Goal: Task Accomplishment & Management: Use online tool/utility

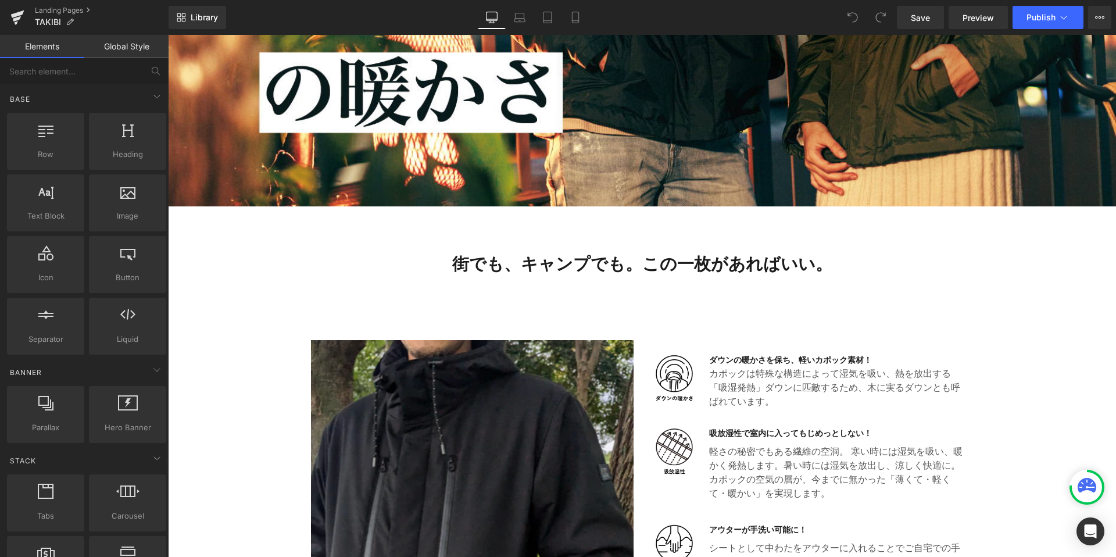
scroll to position [284, 0]
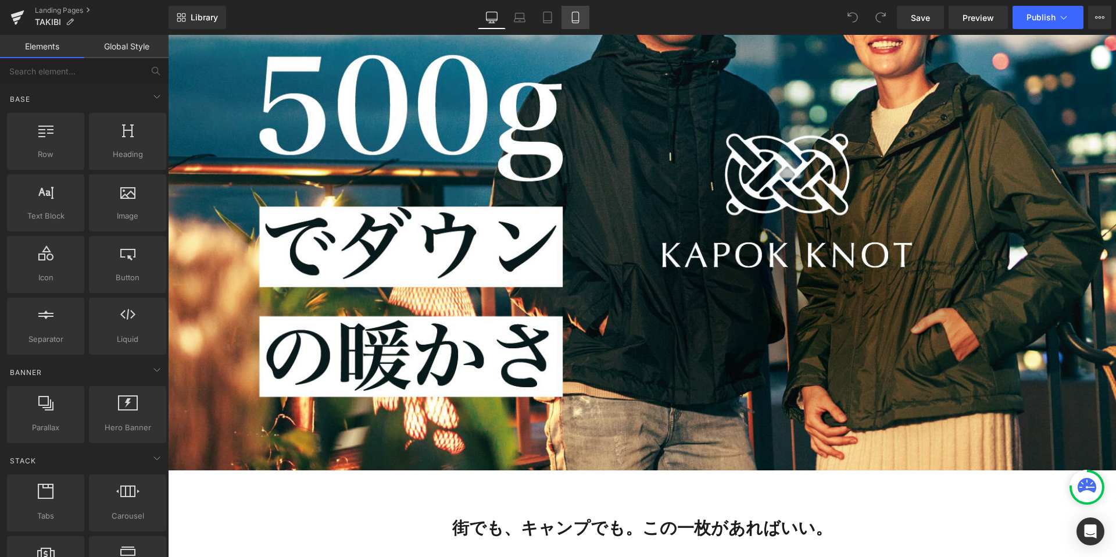
click at [569, 12] on link "Mobile" at bounding box center [575, 17] width 28 height 23
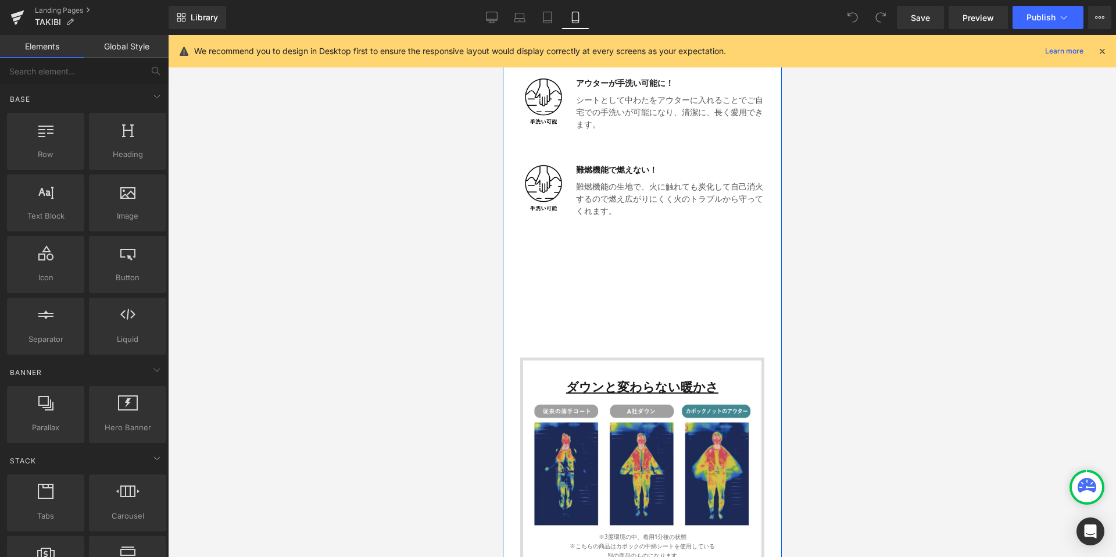
scroll to position [724, 0]
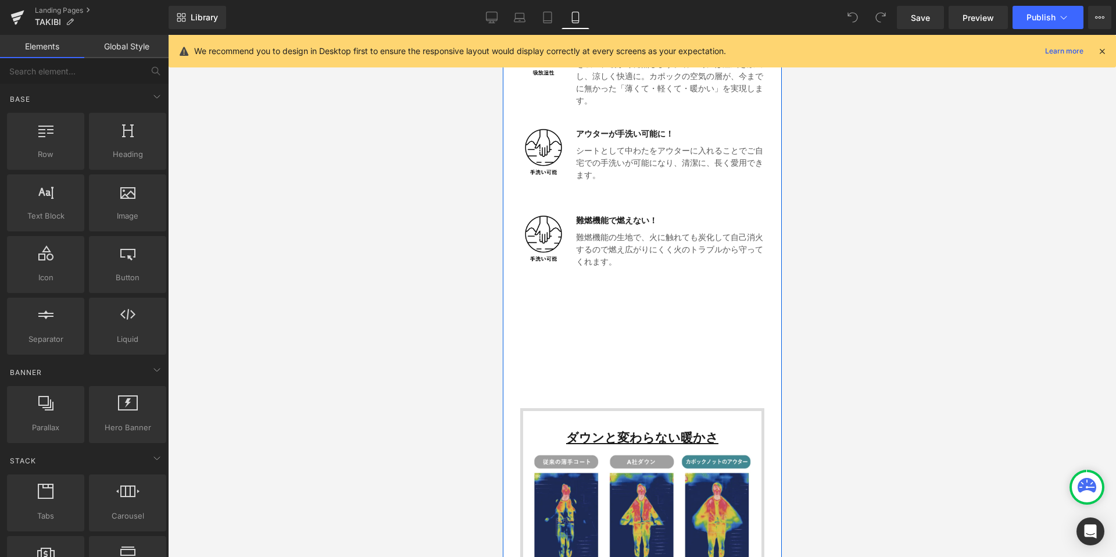
click at [621, 331] on div "Image ダウンの暖かさを保ち、軽いカポック素材！ Heading カポックは特殊な構造によって湿気を吸い、熱を放出する「吸湿発熱」ダウンに匹敵するため、 …" at bounding box center [642, 152] width 244 height 388
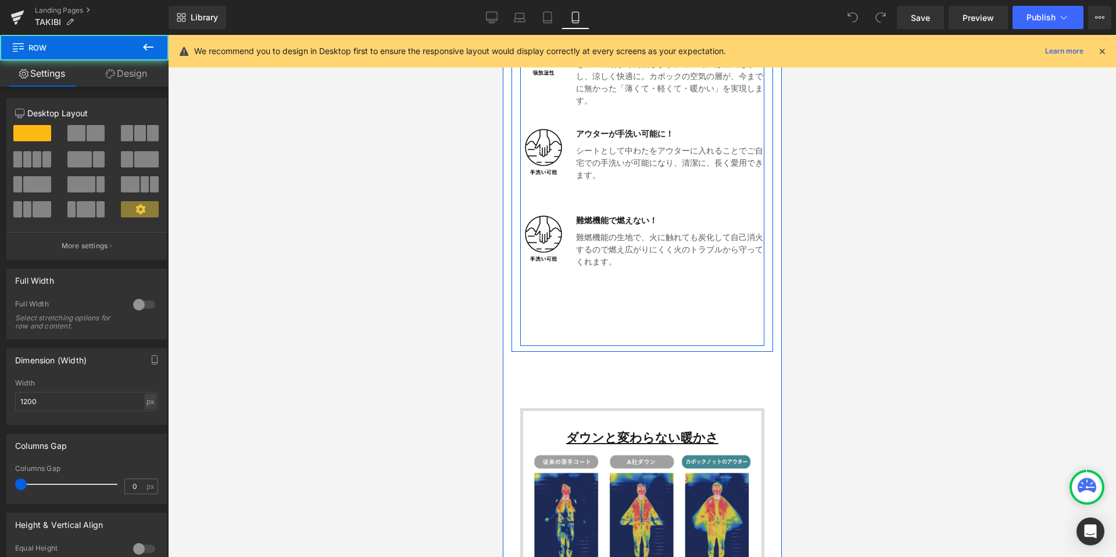
click at [576, 316] on div "Image ダウンの暖かさを保ち、軽いカポック素材！ Heading カポックは特殊な構造によって湿気を吸い、熱を放出する「吸湿発熱」ダウンに匹敵するため、 …" at bounding box center [642, 152] width 244 height 388
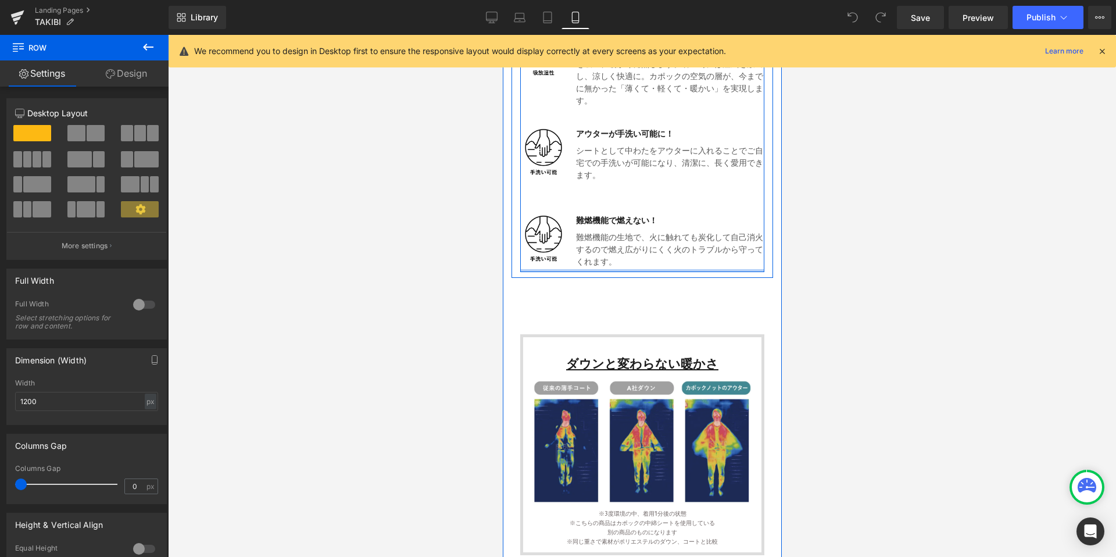
drag, startPoint x: 654, startPoint y: 340, endPoint x: 631, endPoint y: 248, distance: 94.6
click at [631, 248] on div "Image ダウンの暖かさを保ち、軽いカポック素材！ Heading カポックは特殊な構造によって湿気を吸い、熱を放出する「吸湿発熱」ダウンに匹敵するため、 …" at bounding box center [642, 115] width 244 height 314
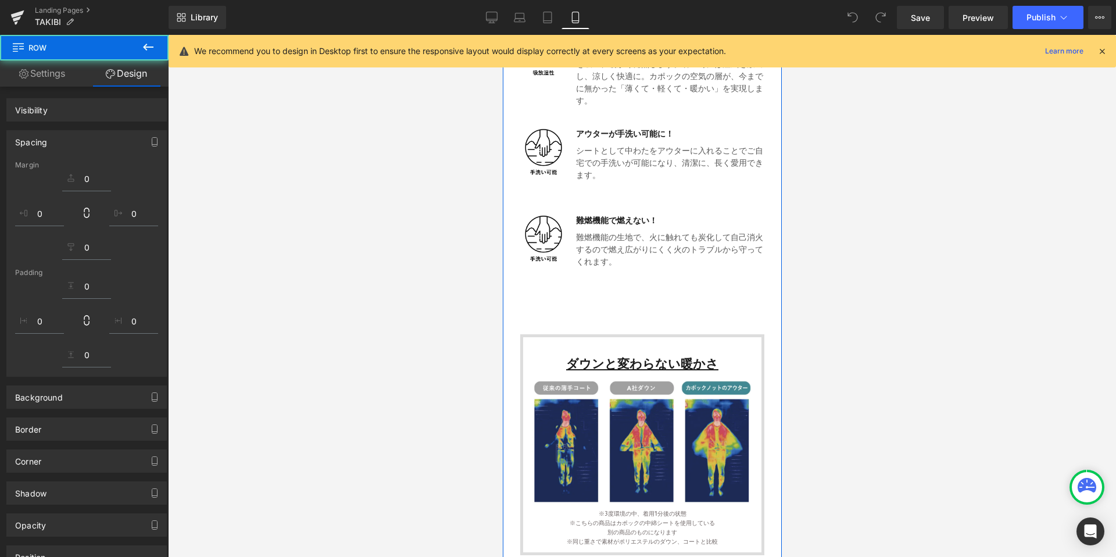
click at [635, 309] on h1 at bounding box center [642, 320] width 262 height 27
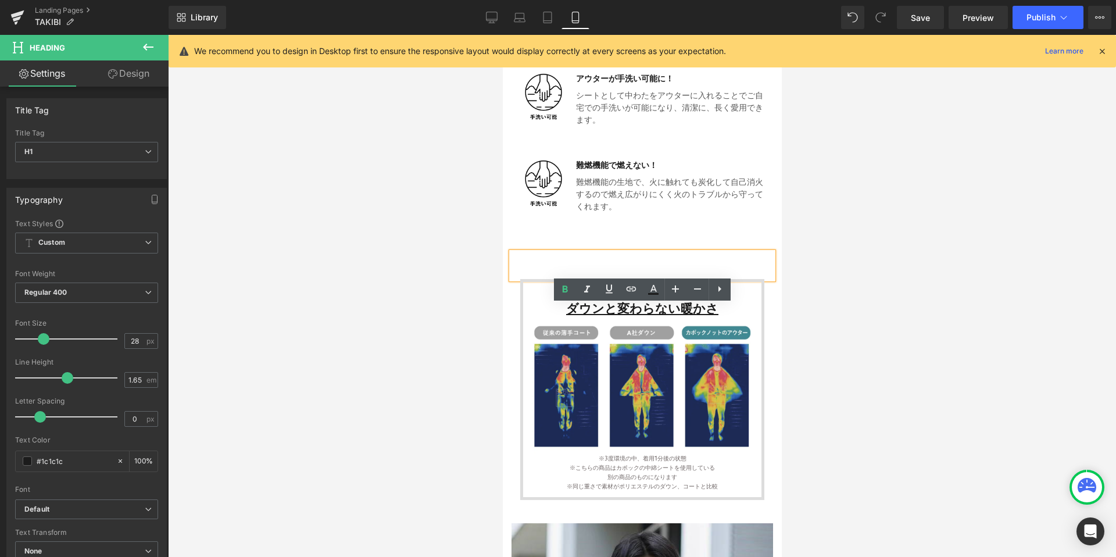
scroll to position [785, 0]
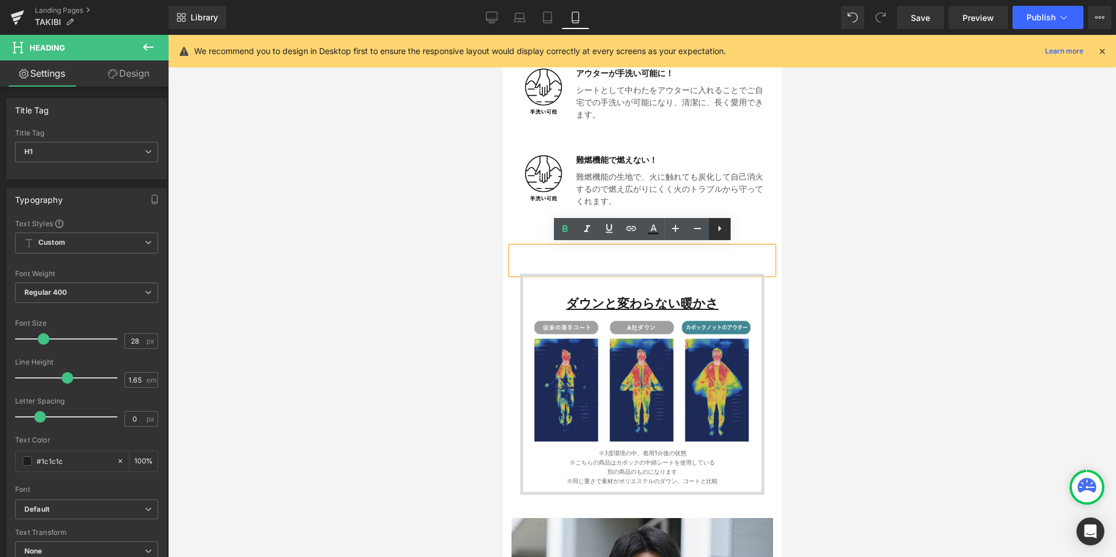
click at [719, 233] on icon at bounding box center [720, 228] width 14 height 14
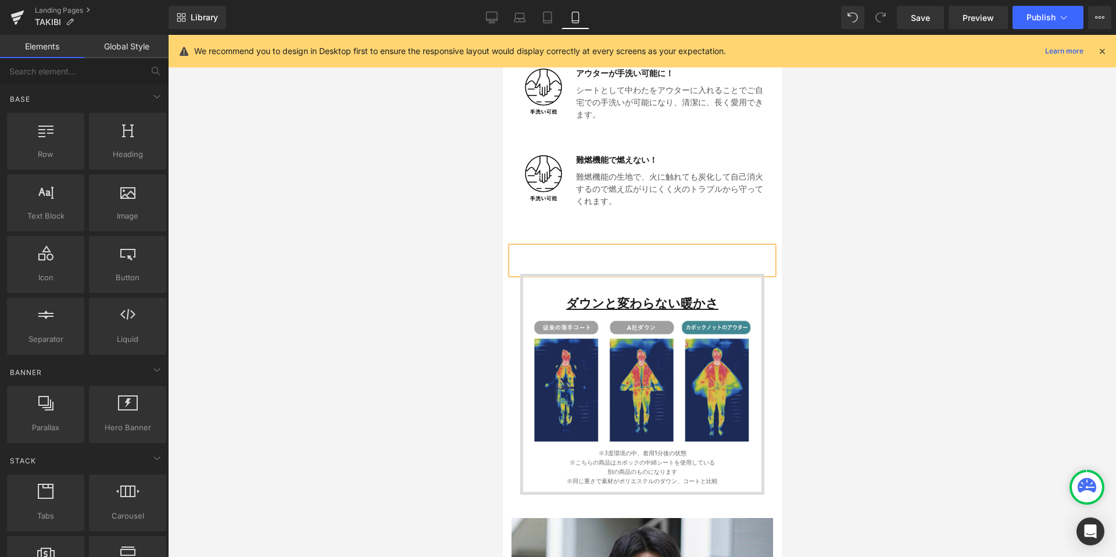
click at [800, 242] on div at bounding box center [642, 296] width 948 height 522
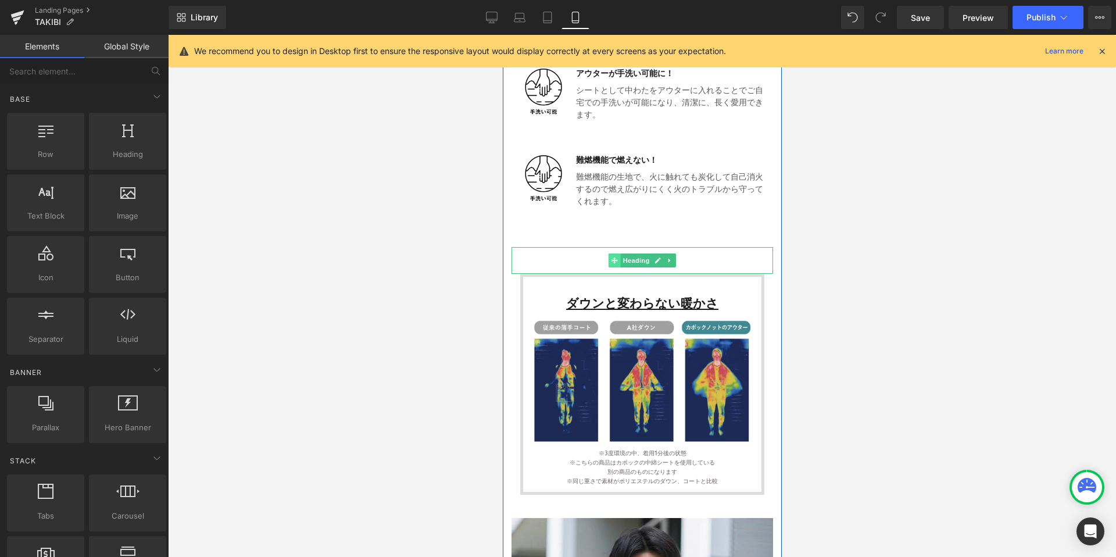
click at [612, 258] on icon at bounding box center [614, 260] width 6 height 6
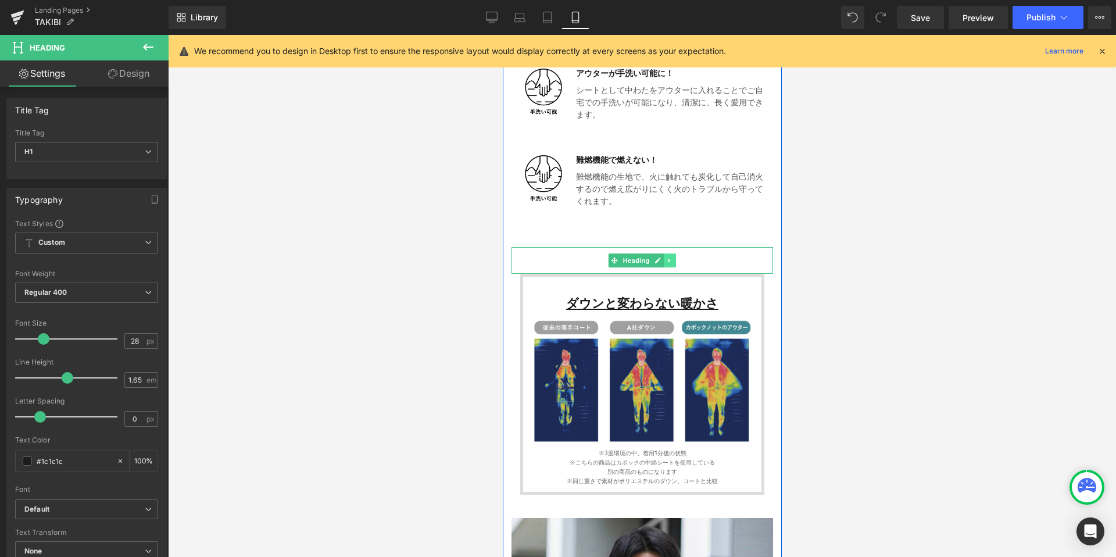
click at [671, 253] on link at bounding box center [669, 260] width 12 height 14
click at [670, 256] on link at bounding box center [676, 260] width 12 height 14
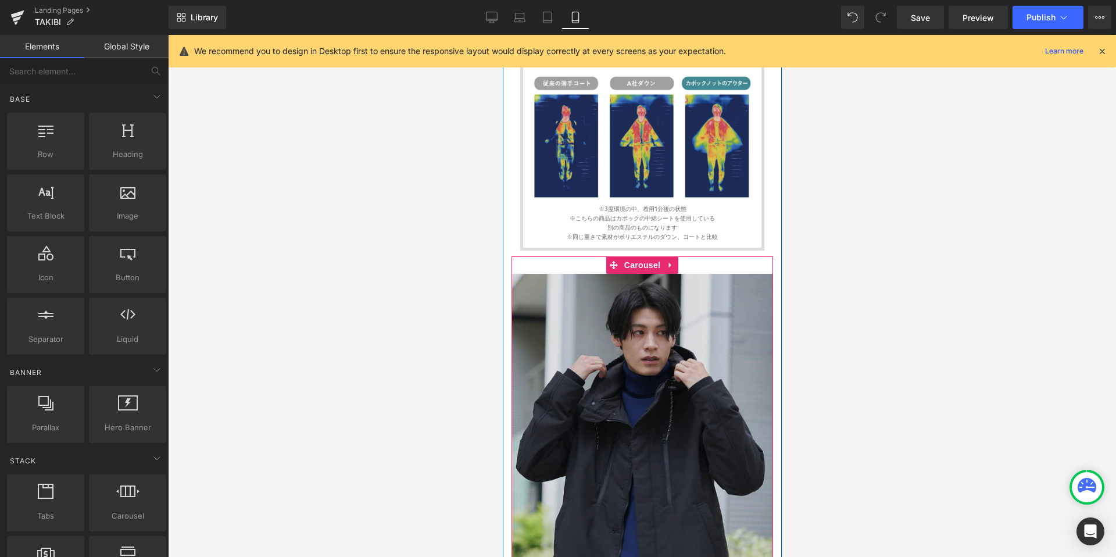
scroll to position [0, 0]
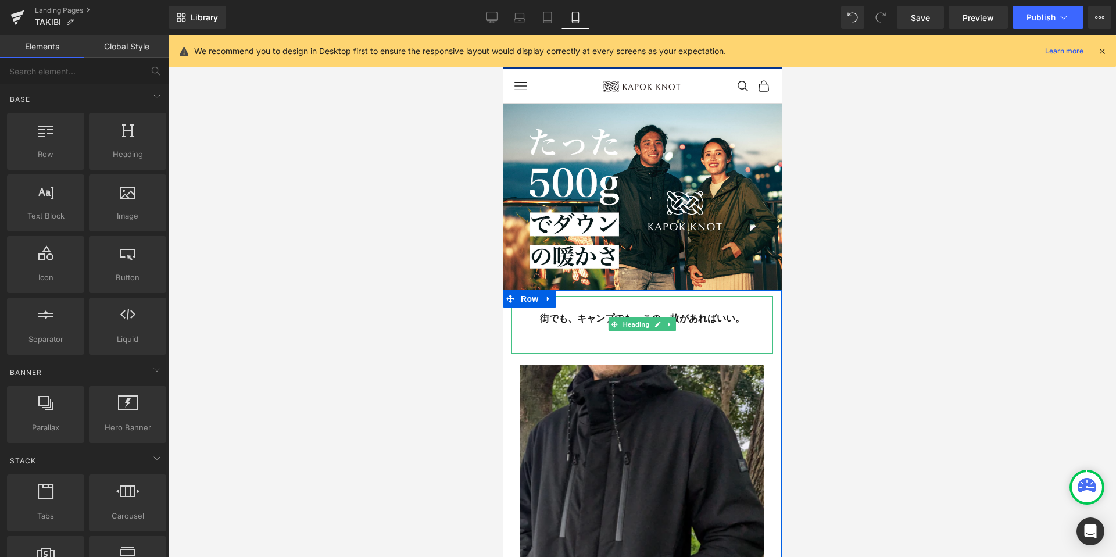
click at [608, 336] on div at bounding box center [642, 333] width 262 height 13
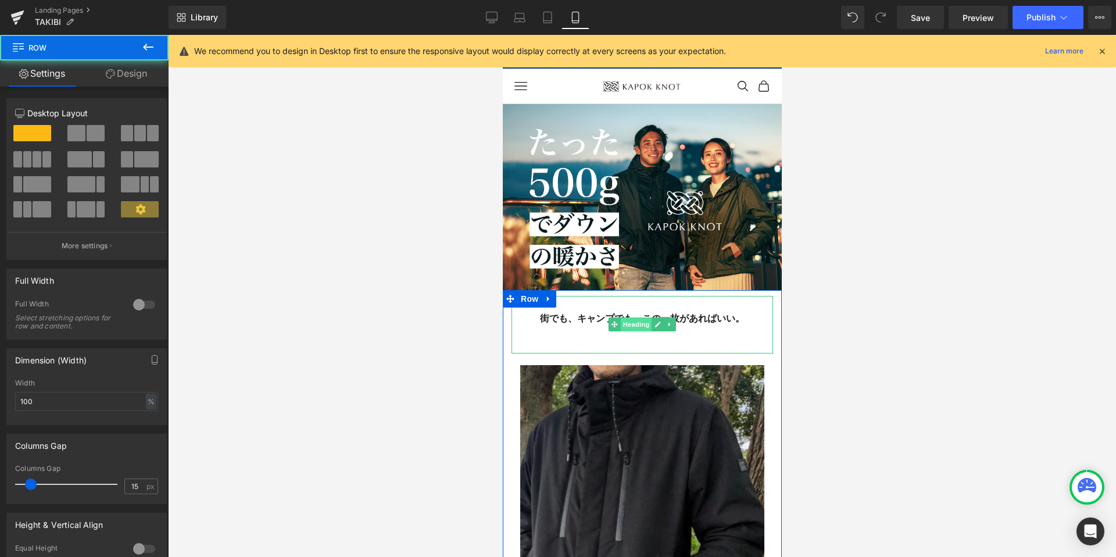
click at [636, 323] on span "Heading" at bounding box center [635, 324] width 31 height 14
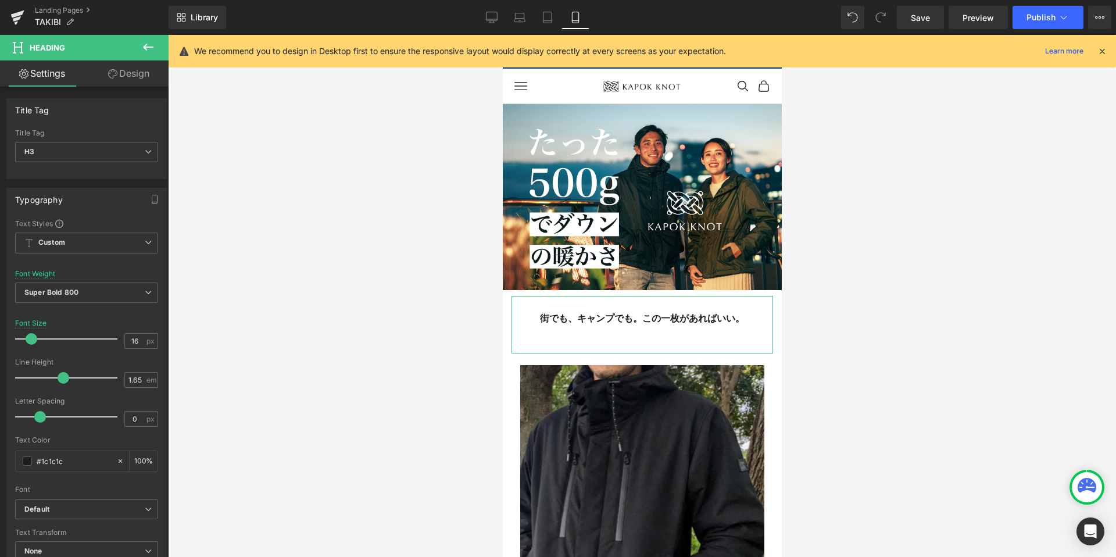
click at [131, 80] on link "Design" at bounding box center [129, 73] width 84 height 26
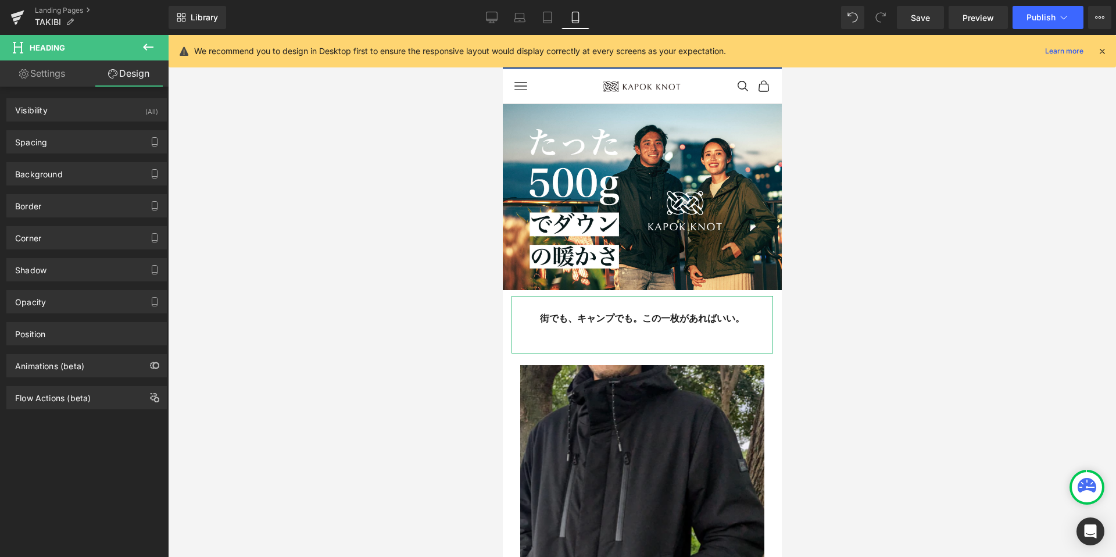
click at [44, 160] on div "Background Color & Image color Color % Image Replace Image Upload image or Brow…" at bounding box center [87, 169] width 174 height 32
click at [42, 154] on div "Background Color & Image color Color % Image Replace Image Upload image or Brow…" at bounding box center [87, 169] width 174 height 32
click at [40, 146] on div "Spacing" at bounding box center [31, 139] width 32 height 16
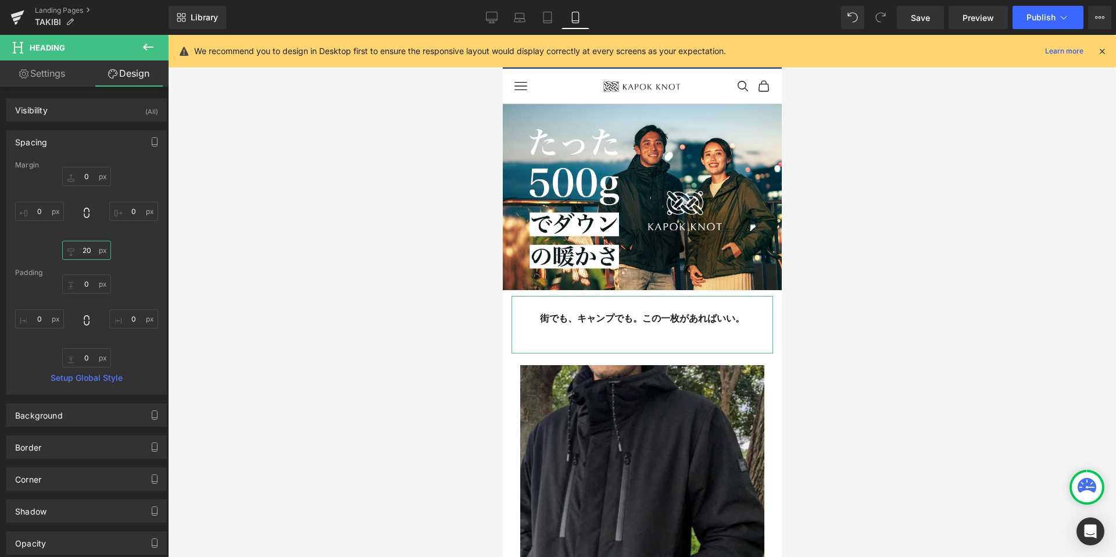
click at [90, 257] on input "text" at bounding box center [86, 250] width 49 height 19
type input "20"
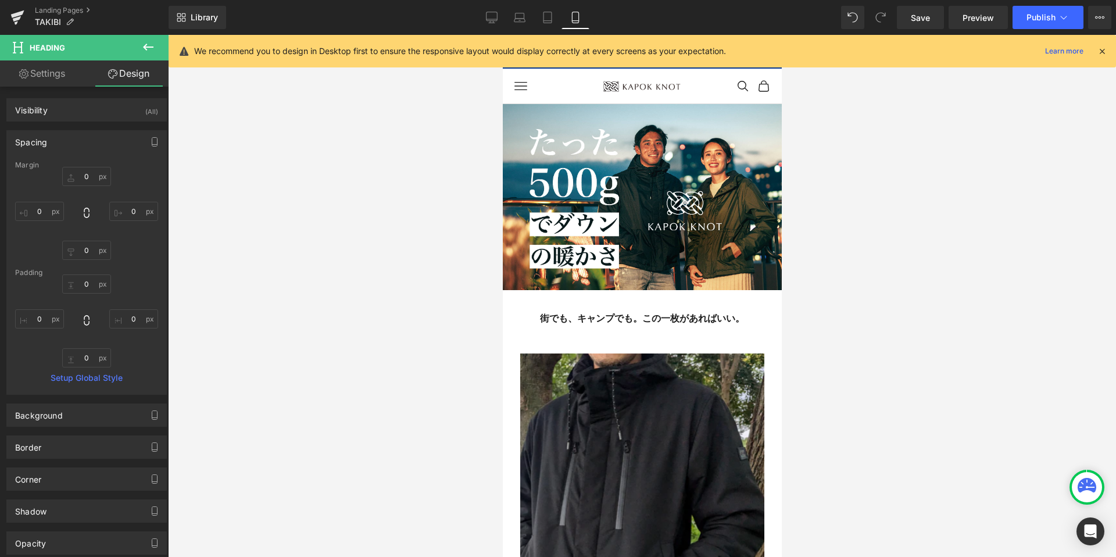
click at [292, 314] on div at bounding box center [642, 296] width 948 height 522
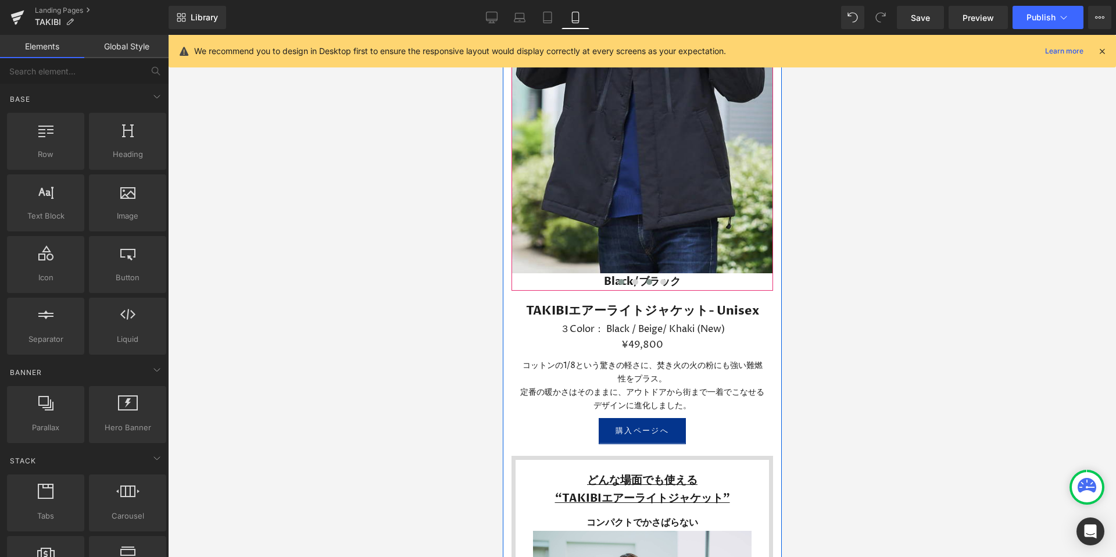
scroll to position [1382, 0]
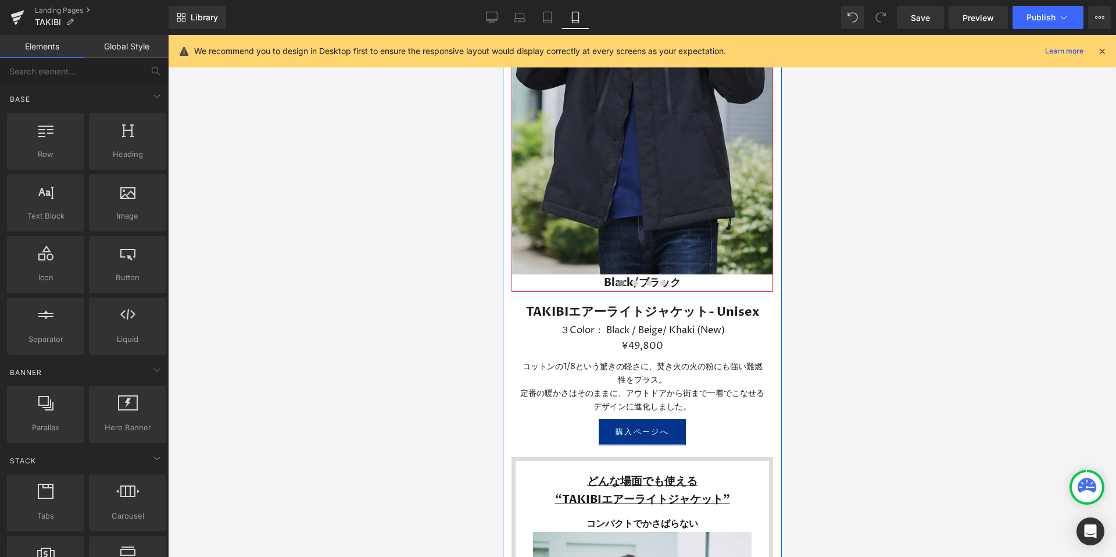
click at [584, 199] on img at bounding box center [642, 78] width 262 height 392
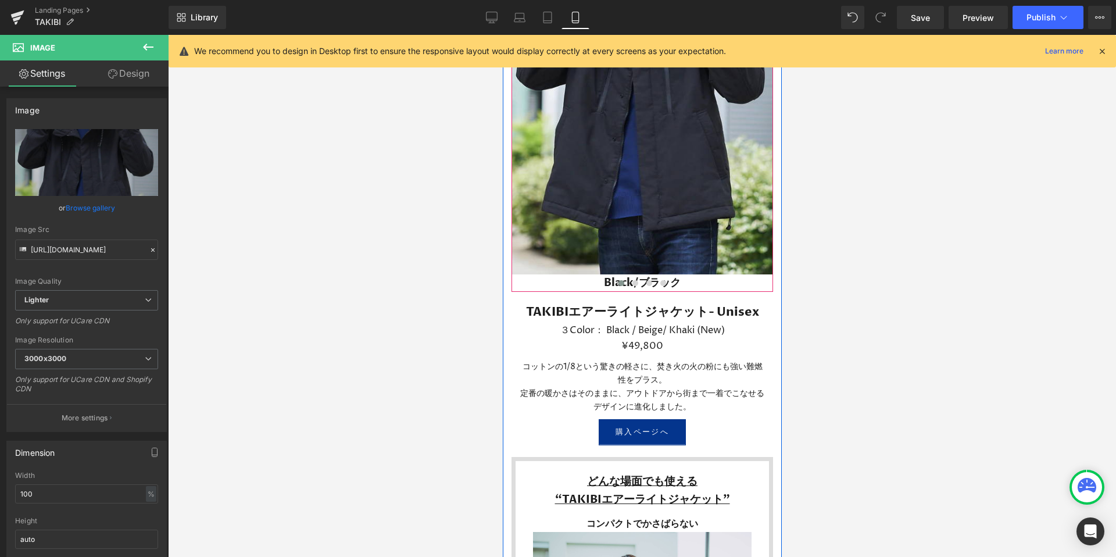
click at [590, 284] on div at bounding box center [642, 285] width 262 height 16
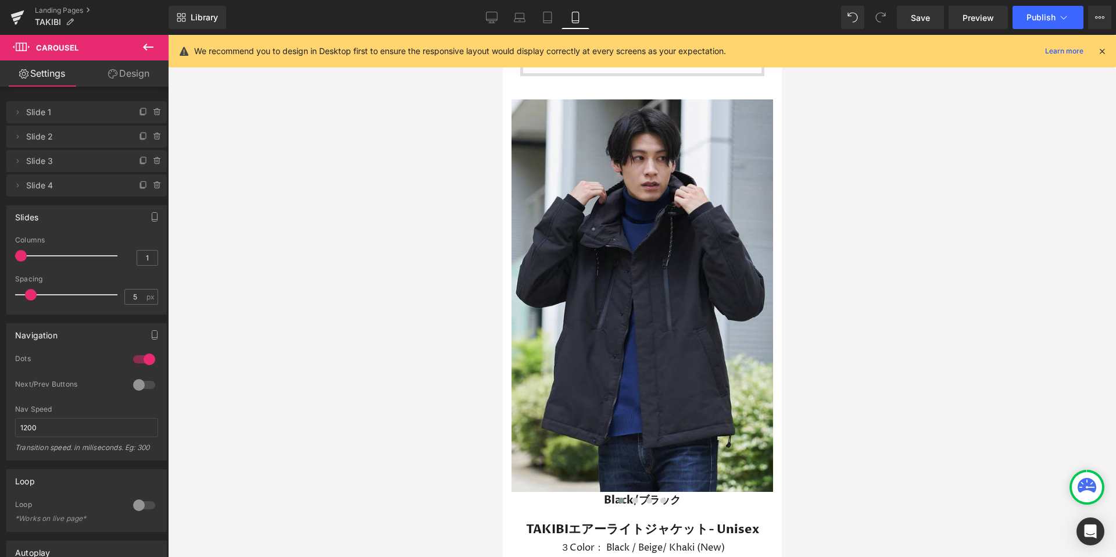
scroll to position [0, 0]
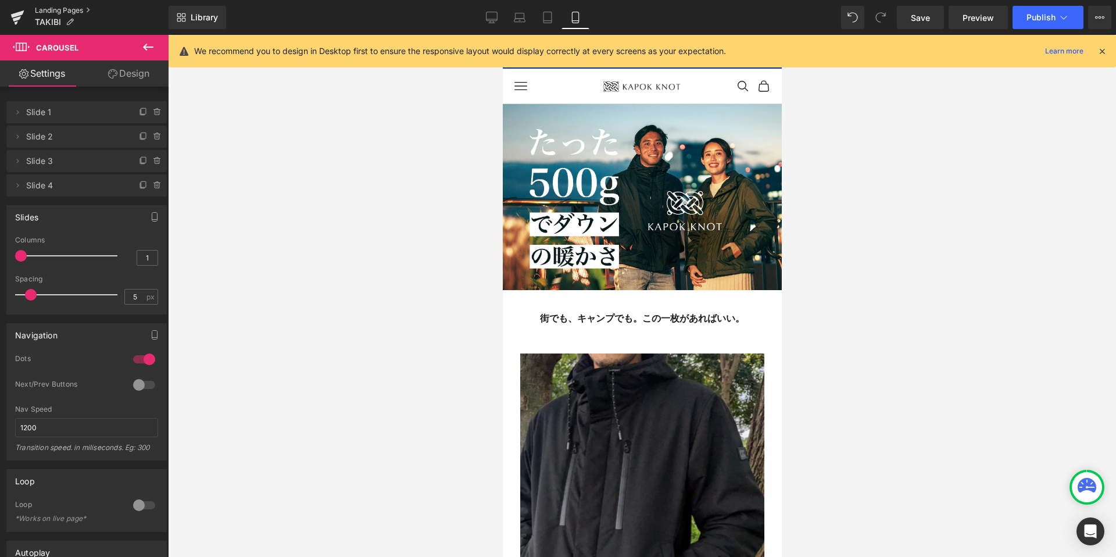
click at [50, 9] on link "Landing Pages" at bounding box center [102, 10] width 134 height 9
